Goal: Check status: Check status

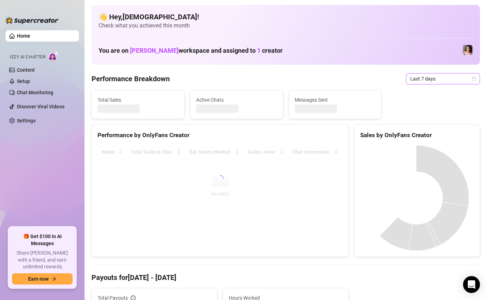
click at [421, 82] on span "Last 7 days" at bounding box center [442, 79] width 65 height 11
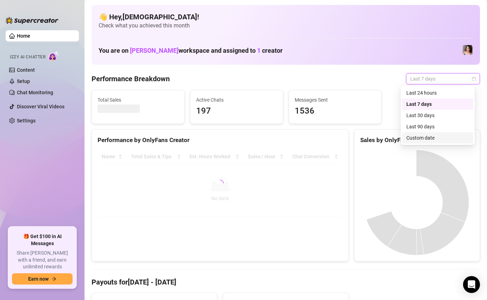
click at [420, 140] on div "Custom date" at bounding box center [437, 138] width 63 height 8
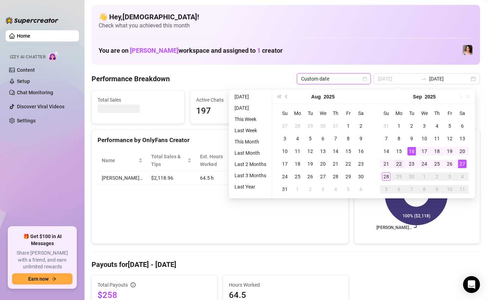
type input "[DATE]"
click at [399, 165] on div "22" at bounding box center [398, 164] width 8 height 8
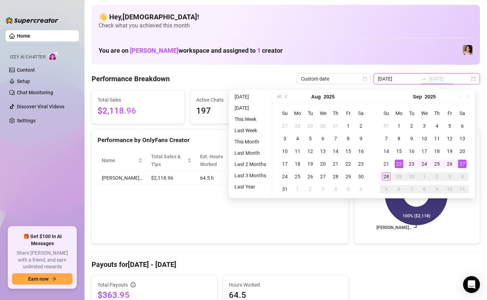
type input "[DATE]"
click at [386, 174] on div "28" at bounding box center [386, 176] width 8 height 8
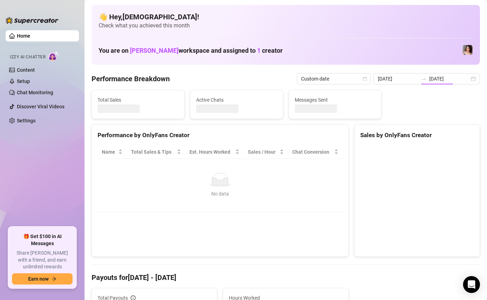
type input "[DATE]"
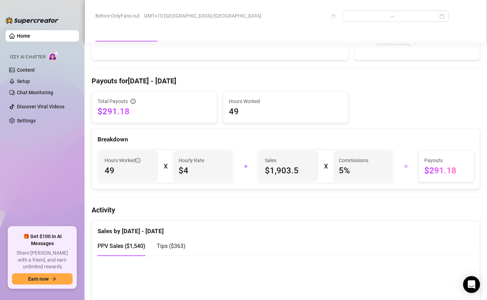
scroll to position [185, 0]
